Goal: Navigation & Orientation: Find specific page/section

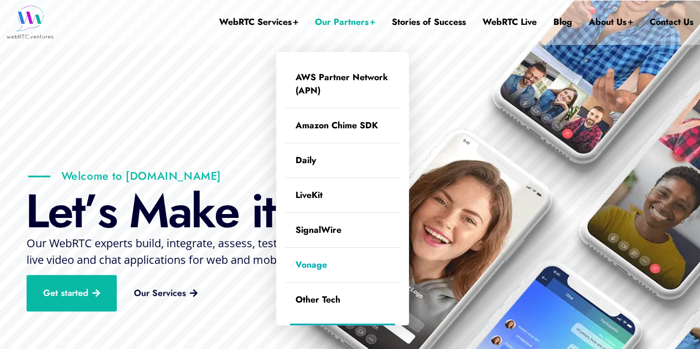
click at [317, 268] on link "Vonage" at bounding box center [342, 265] width 116 height 34
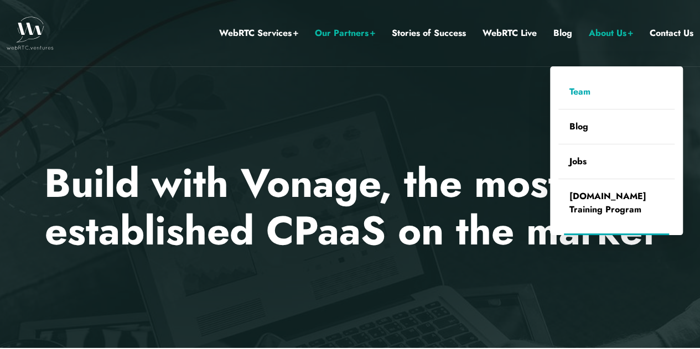
click at [580, 90] on link "Team" at bounding box center [616, 92] width 116 height 34
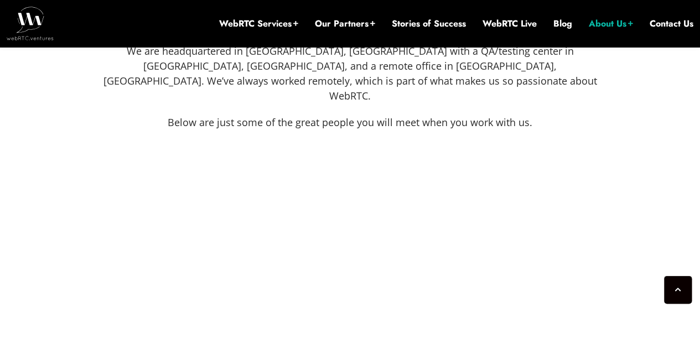
scroll to position [564, 0]
